Goal: Task Accomplishment & Management: Use online tool/utility

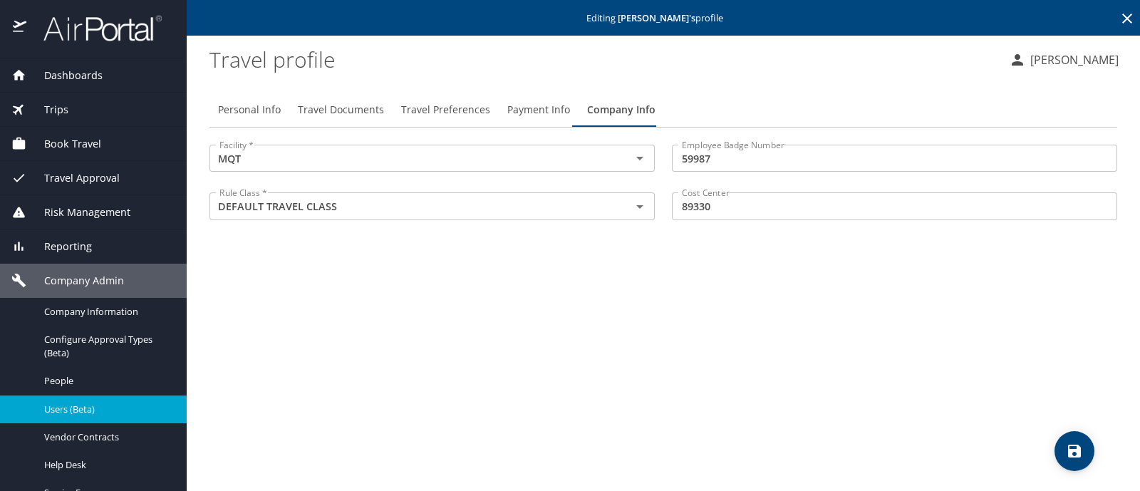
click at [78, 108] on div "Trips" at bounding box center [93, 110] width 164 height 16
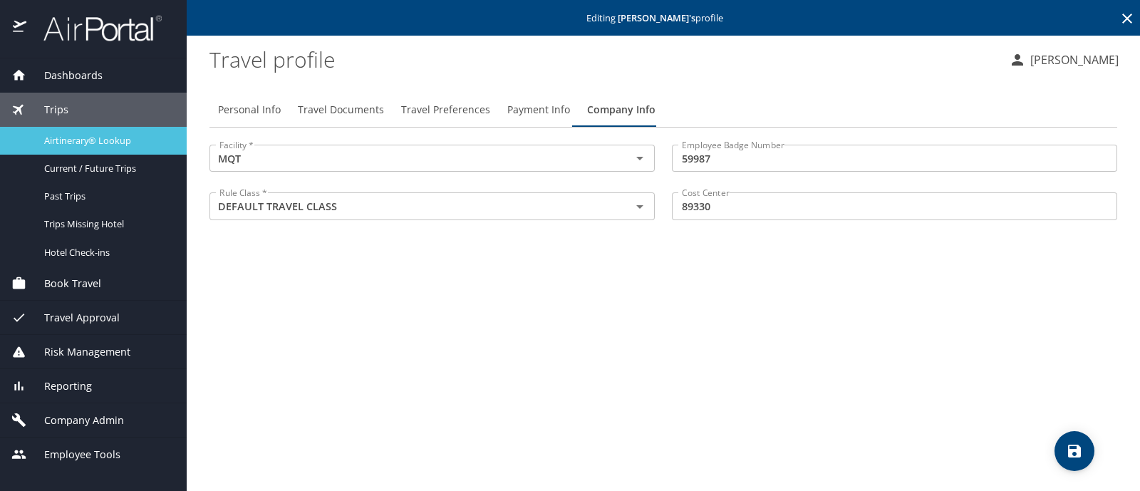
click at [110, 137] on span "Airtinerary® Lookup" at bounding box center [106, 141] width 125 height 14
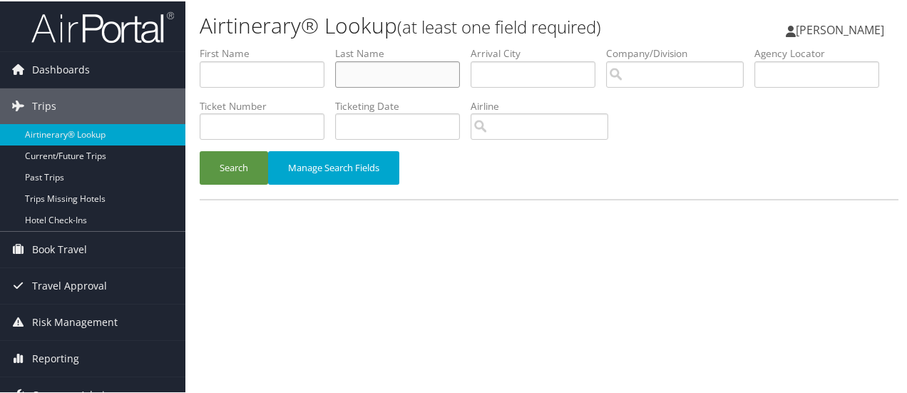
click at [362, 78] on input "text" at bounding box center [397, 73] width 125 height 26
type input "lombarte meseguer"
click at [225, 170] on button "Search" at bounding box center [234, 166] width 68 height 33
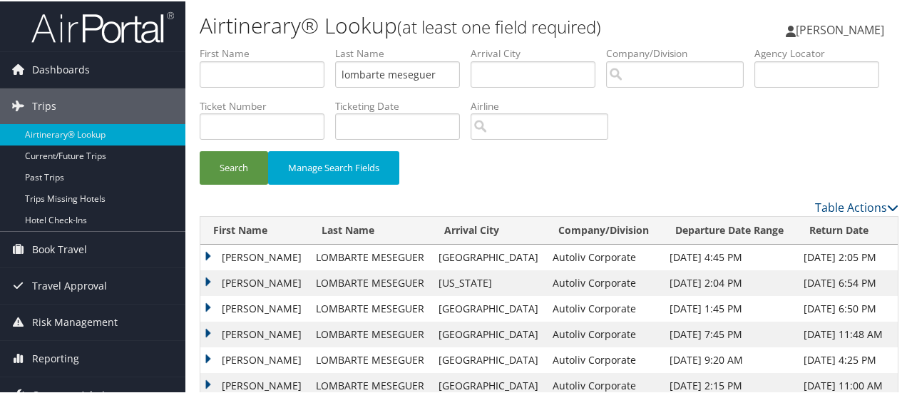
click at [207, 252] on td "[PERSON_NAME]" at bounding box center [254, 256] width 108 height 26
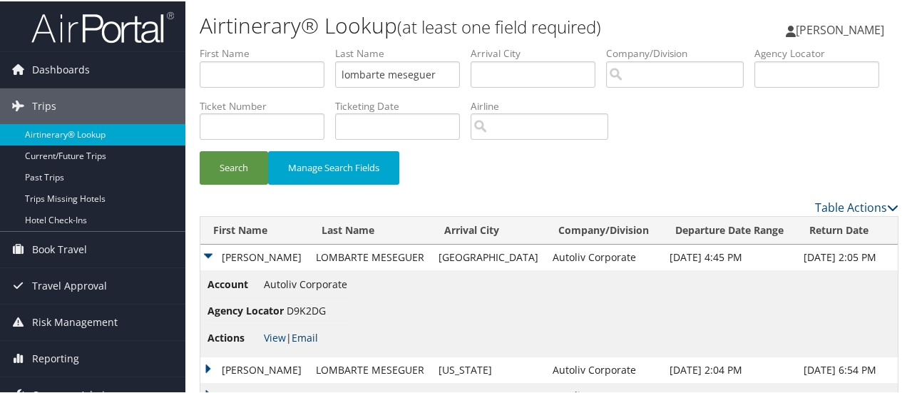
click at [311, 336] on link "Email" at bounding box center [304, 336] width 26 height 14
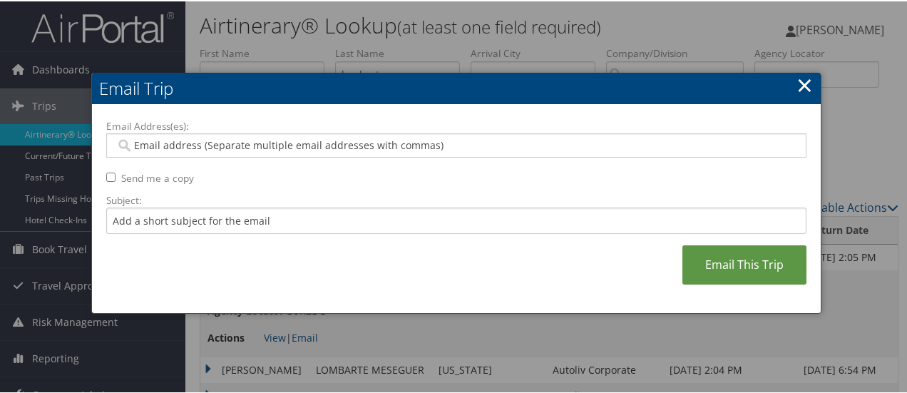
click at [241, 143] on input "Email Address(es):" at bounding box center [456, 144] width 682 height 14
type input "shelby"
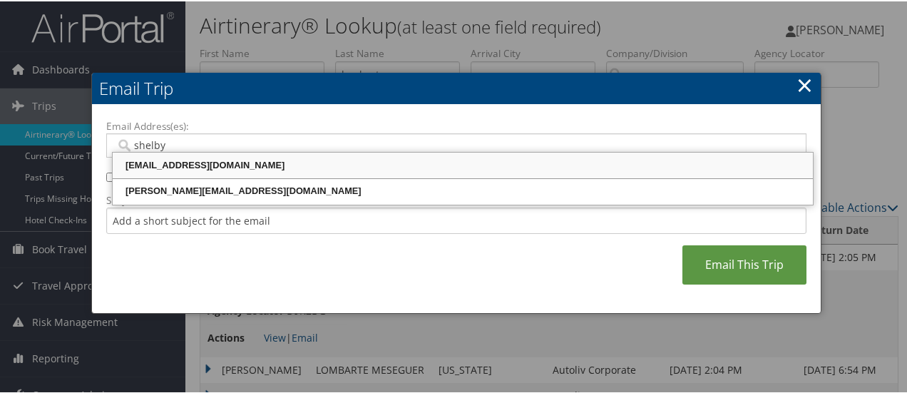
click at [229, 167] on div "[EMAIL_ADDRESS][DOMAIN_NAME]" at bounding box center [463, 164] width 696 height 14
type input "[EMAIL_ADDRESS][DOMAIN_NAME]"
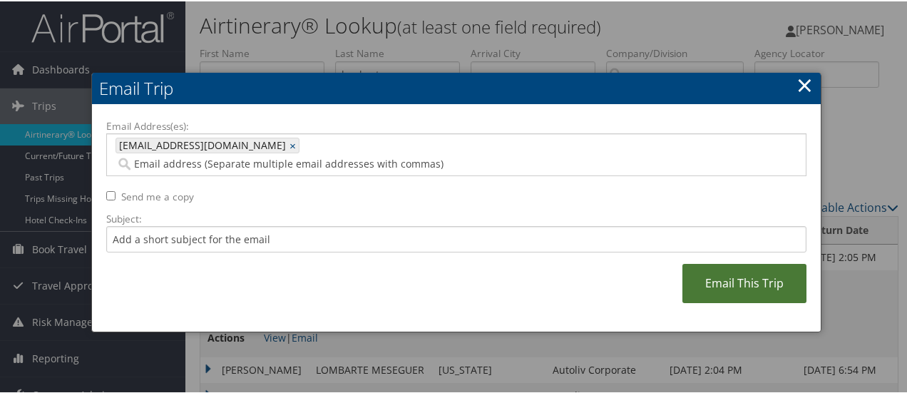
click at [731, 268] on link "Email This Trip" at bounding box center [744, 281] width 124 height 39
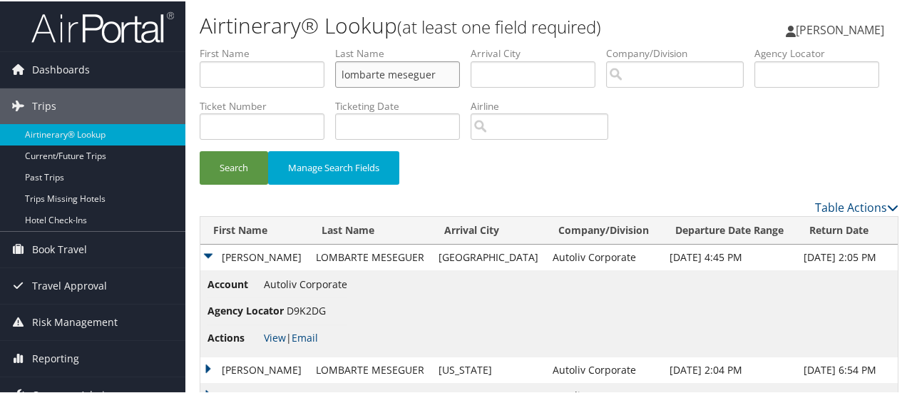
click at [455, 78] on input "lombarte meseguer" at bounding box center [397, 73] width 125 height 26
type input "l"
type input "elitok"
click at [234, 172] on button "Search" at bounding box center [234, 166] width 68 height 33
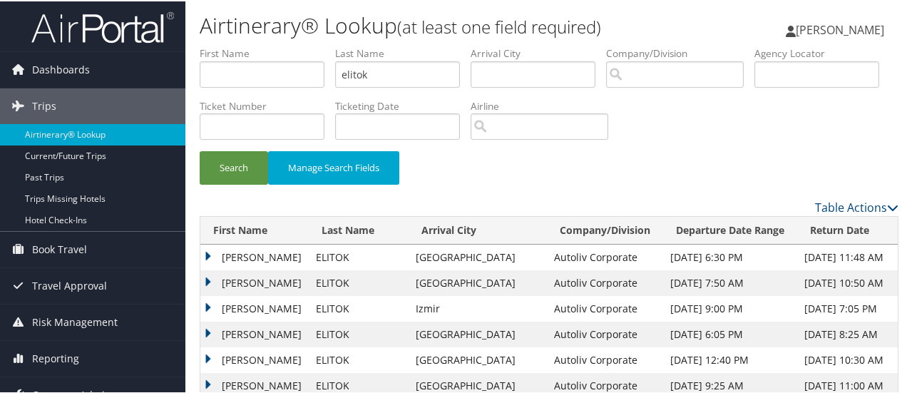
click at [207, 255] on td "[PERSON_NAME]" at bounding box center [254, 256] width 108 height 26
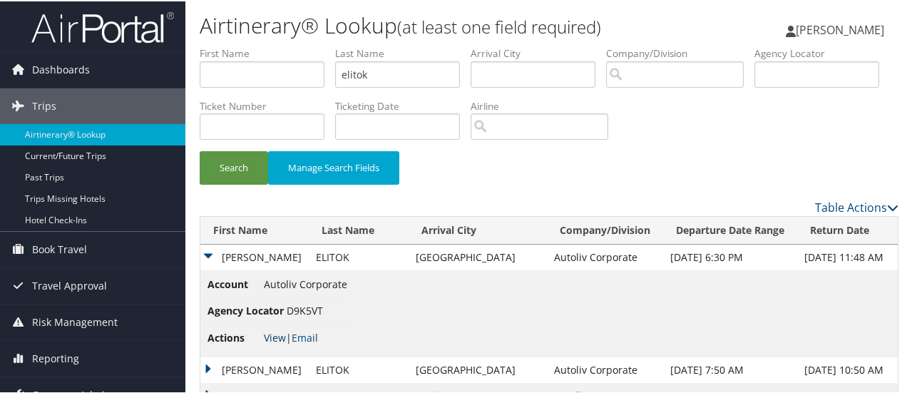
click at [274, 337] on link "View" at bounding box center [275, 336] width 22 height 14
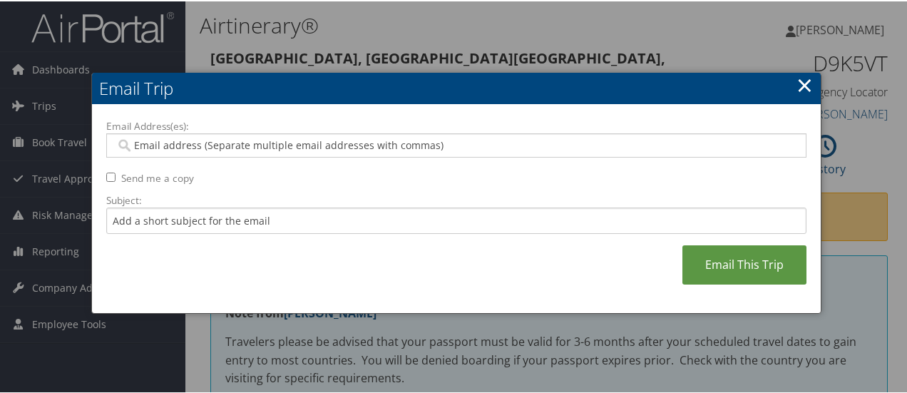
click at [257, 140] on input "Email Address(es):" at bounding box center [456, 144] width 682 height 14
type input "kelly"
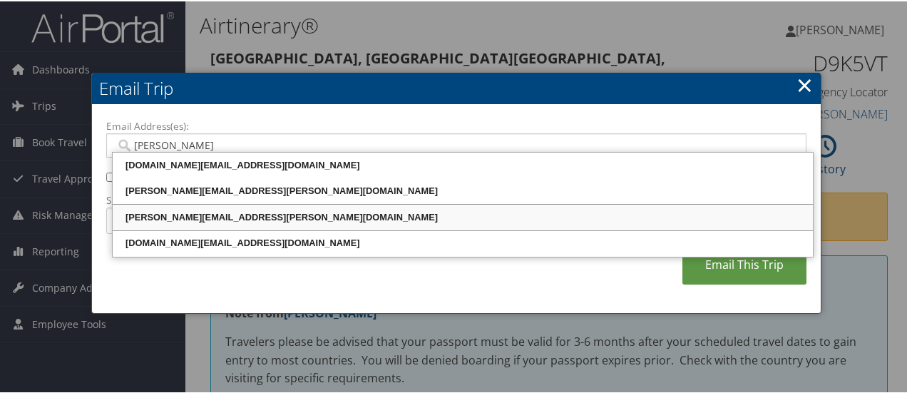
click at [200, 224] on div "KELLY.TAULBEE@AUTOLIV.COM" at bounding box center [463, 215] width 696 height 21
type input "KELLY.TAULBEE@AUTOLIV.COM"
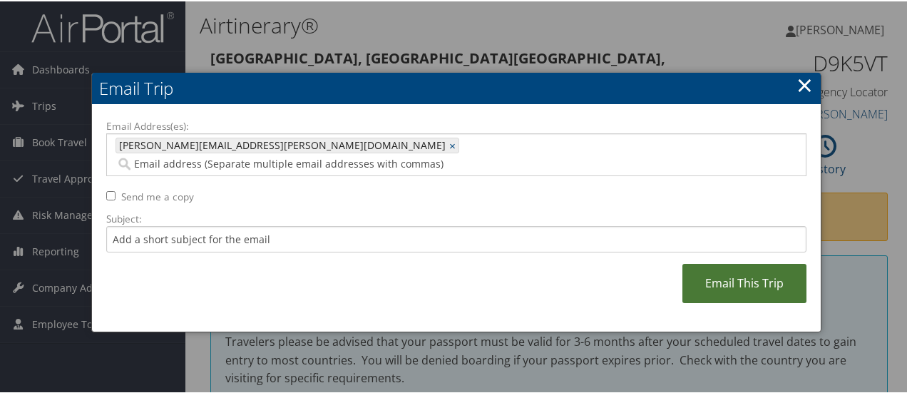
click at [761, 269] on link "Email This Trip" at bounding box center [744, 281] width 124 height 39
